Goal: Task Accomplishment & Management: Manage account settings

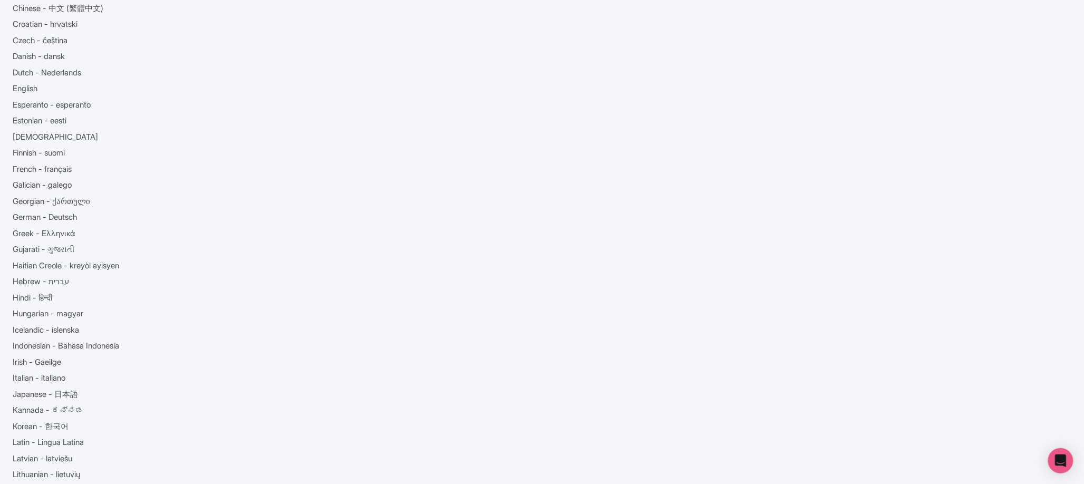
scroll to position [220, 0]
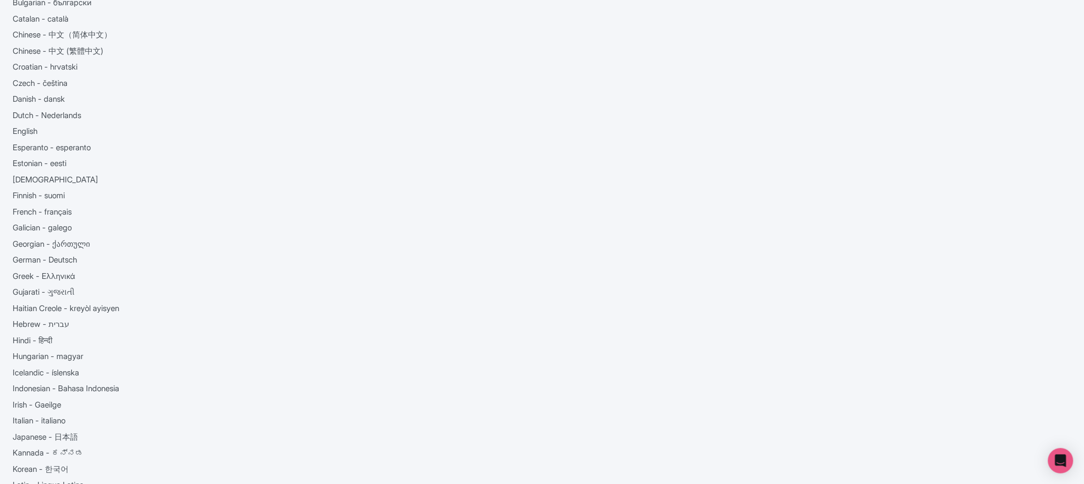
scroll to position [106, 0]
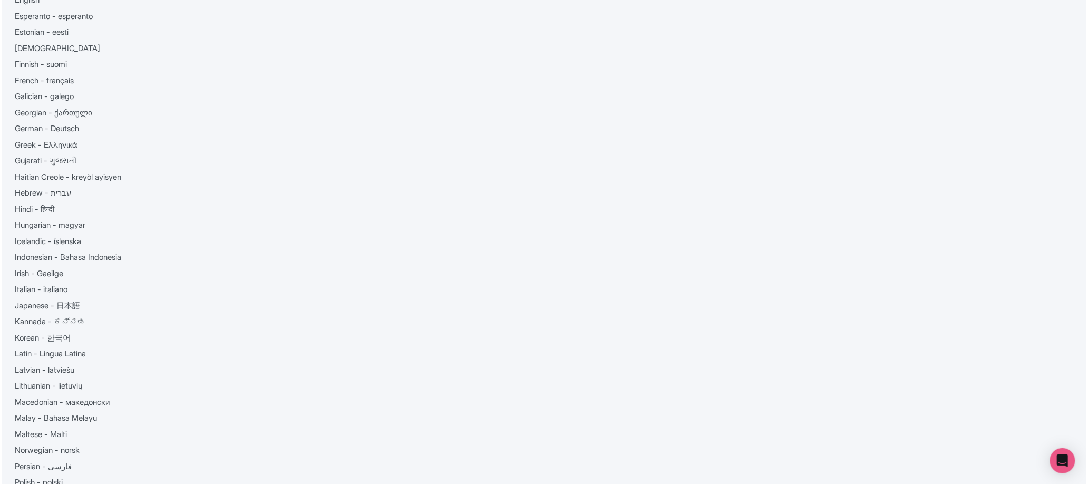
scroll to position [98, 0]
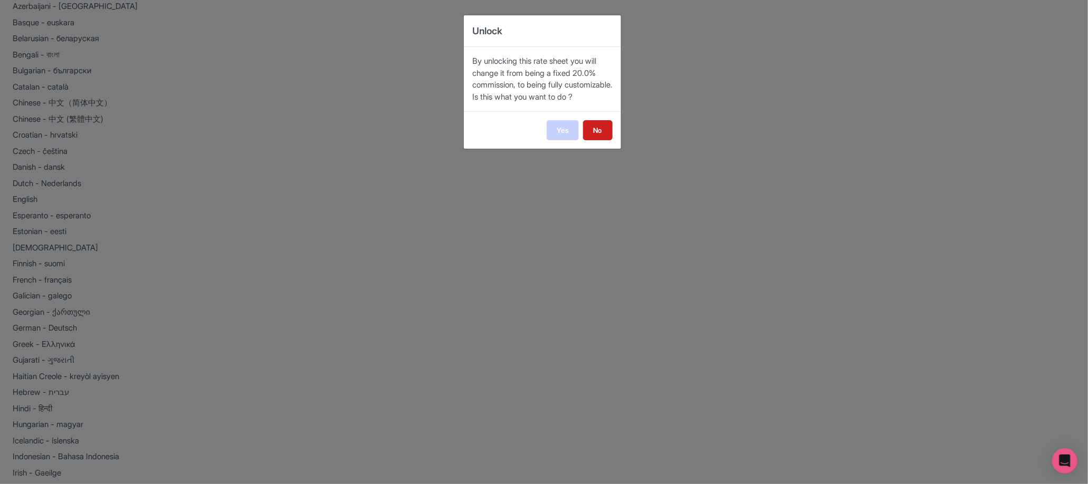
click at [566, 140] on link "Yes" at bounding box center [563, 130] width 32 height 20
select select "manual"
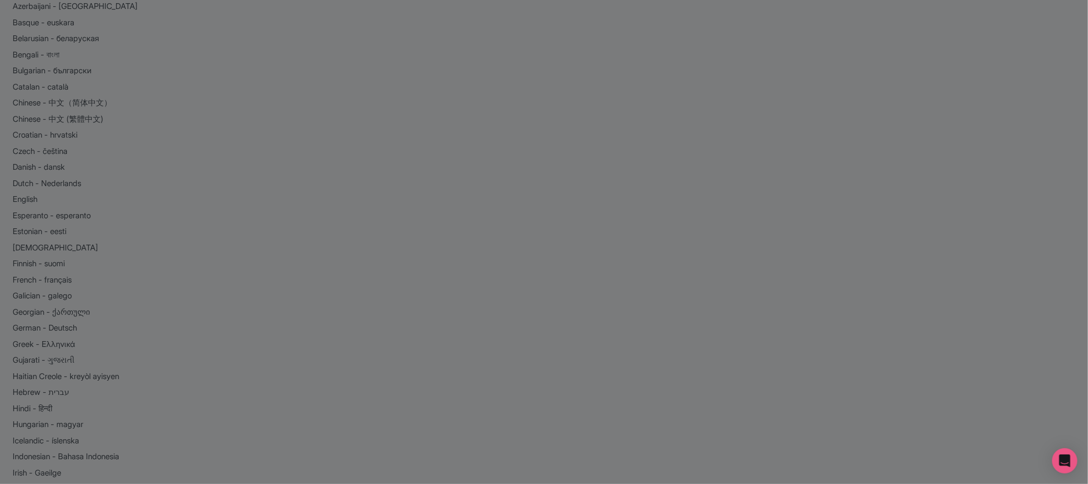
click at [559, 217] on div at bounding box center [544, 242] width 1088 height 484
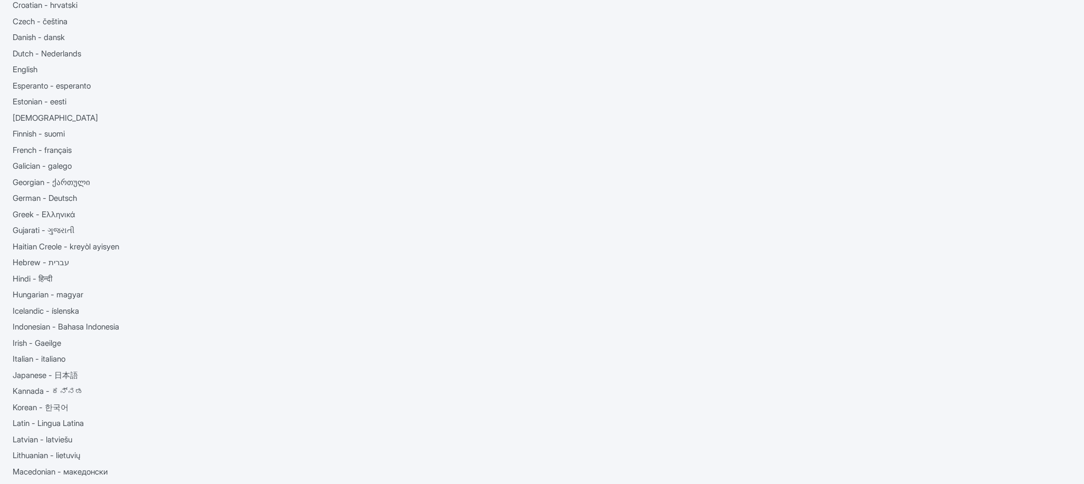
scroll to position [229, 0]
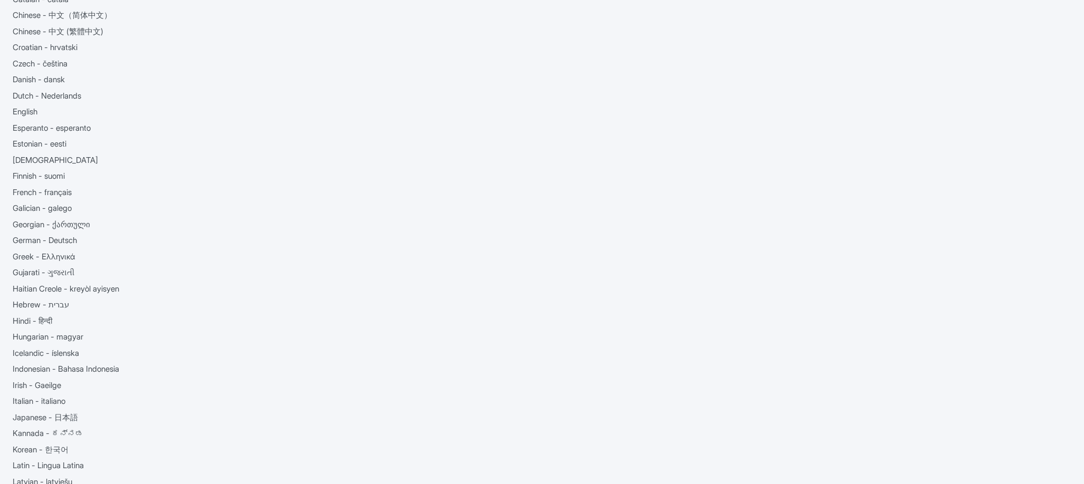
scroll to position [183, 0]
drag, startPoint x: 602, startPoint y: 222, endPoint x: 549, endPoint y: 219, distance: 52.8
